Goal: Task Accomplishment & Management: Complete application form

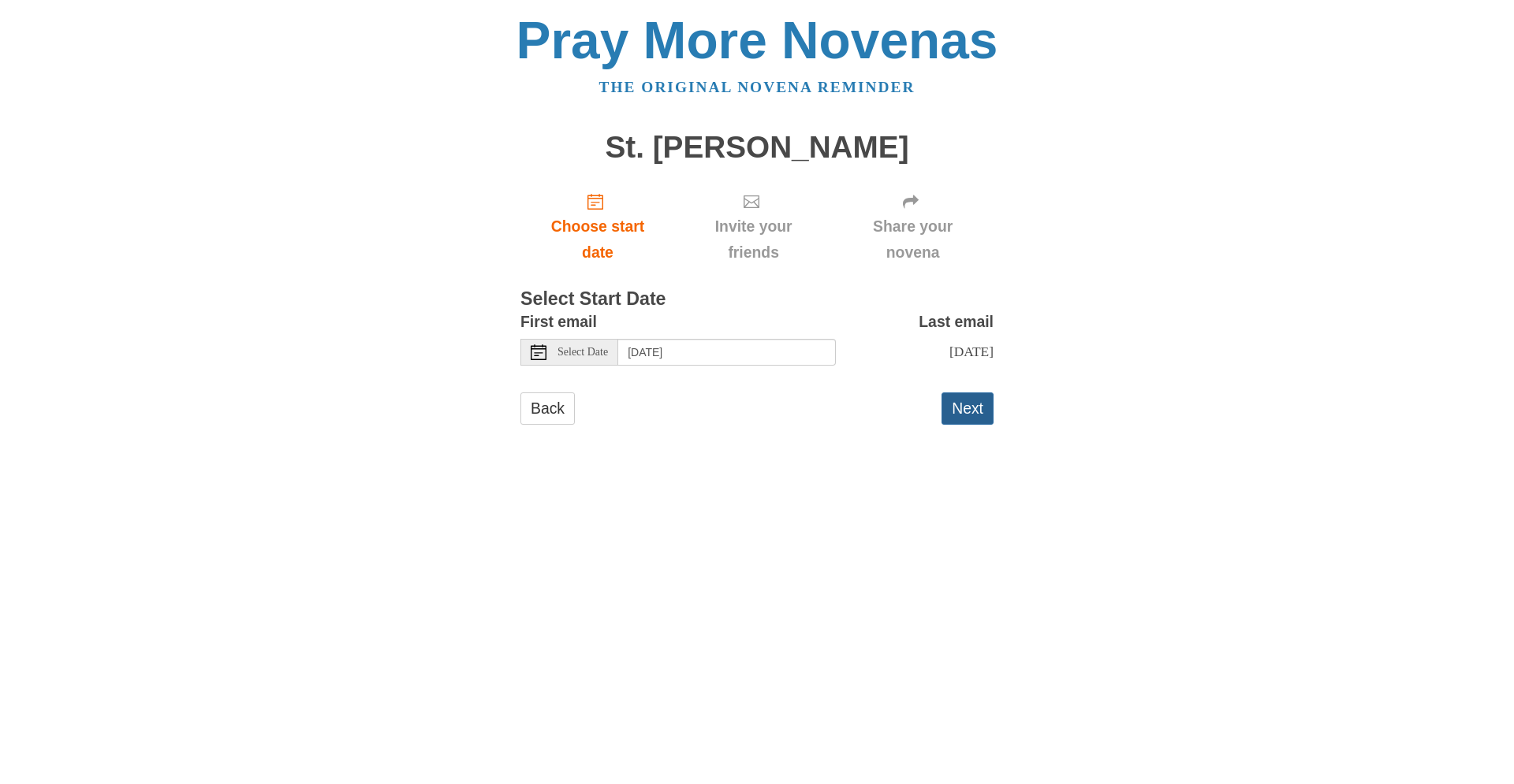
click at [968, 411] on button "Next" at bounding box center [967, 409] width 52 height 33
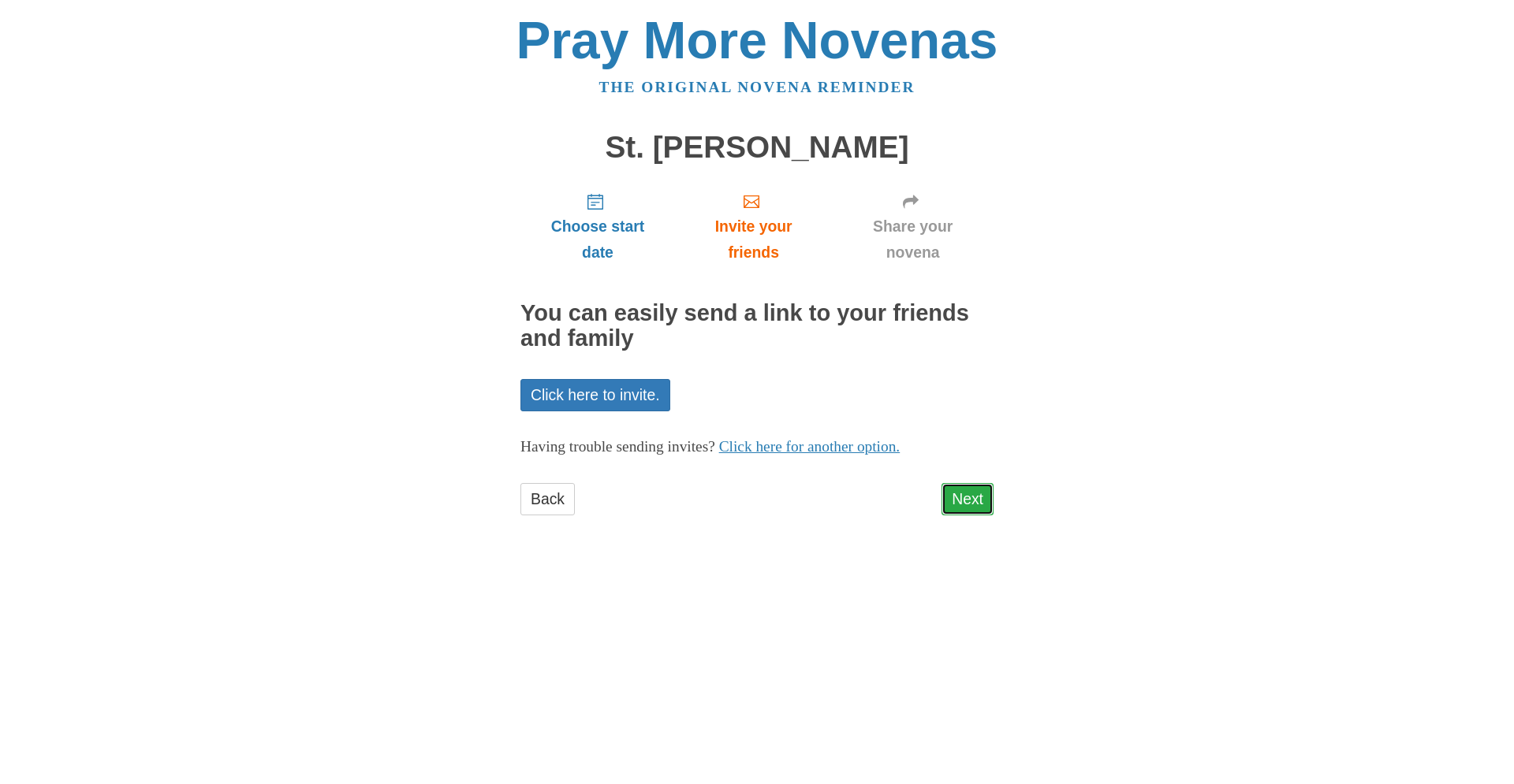
click at [973, 495] on link "Next" at bounding box center [967, 499] width 52 height 33
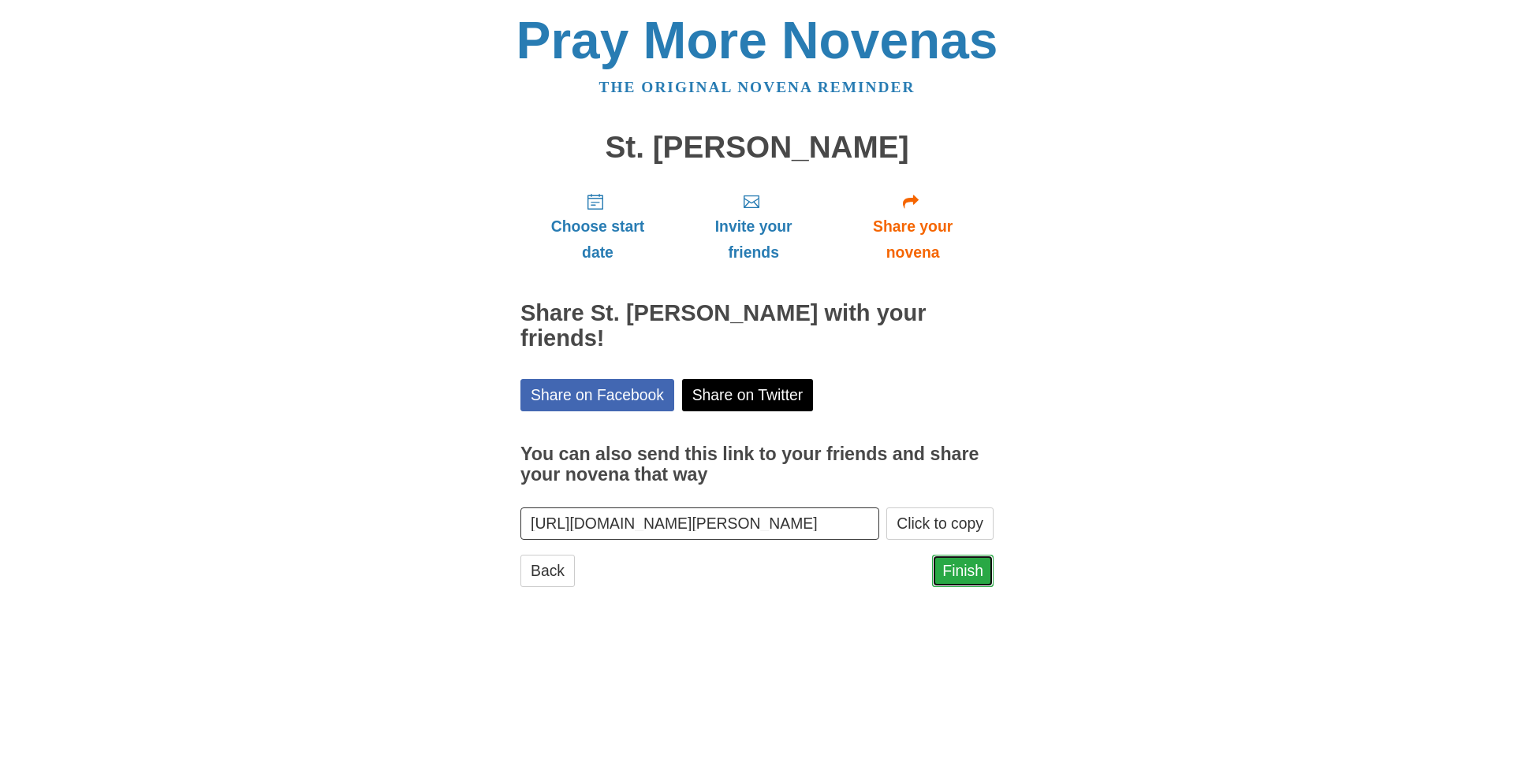
click at [962, 555] on link "Finish" at bounding box center [962, 571] width 62 height 33
